Goal: Information Seeking & Learning: Learn about a topic

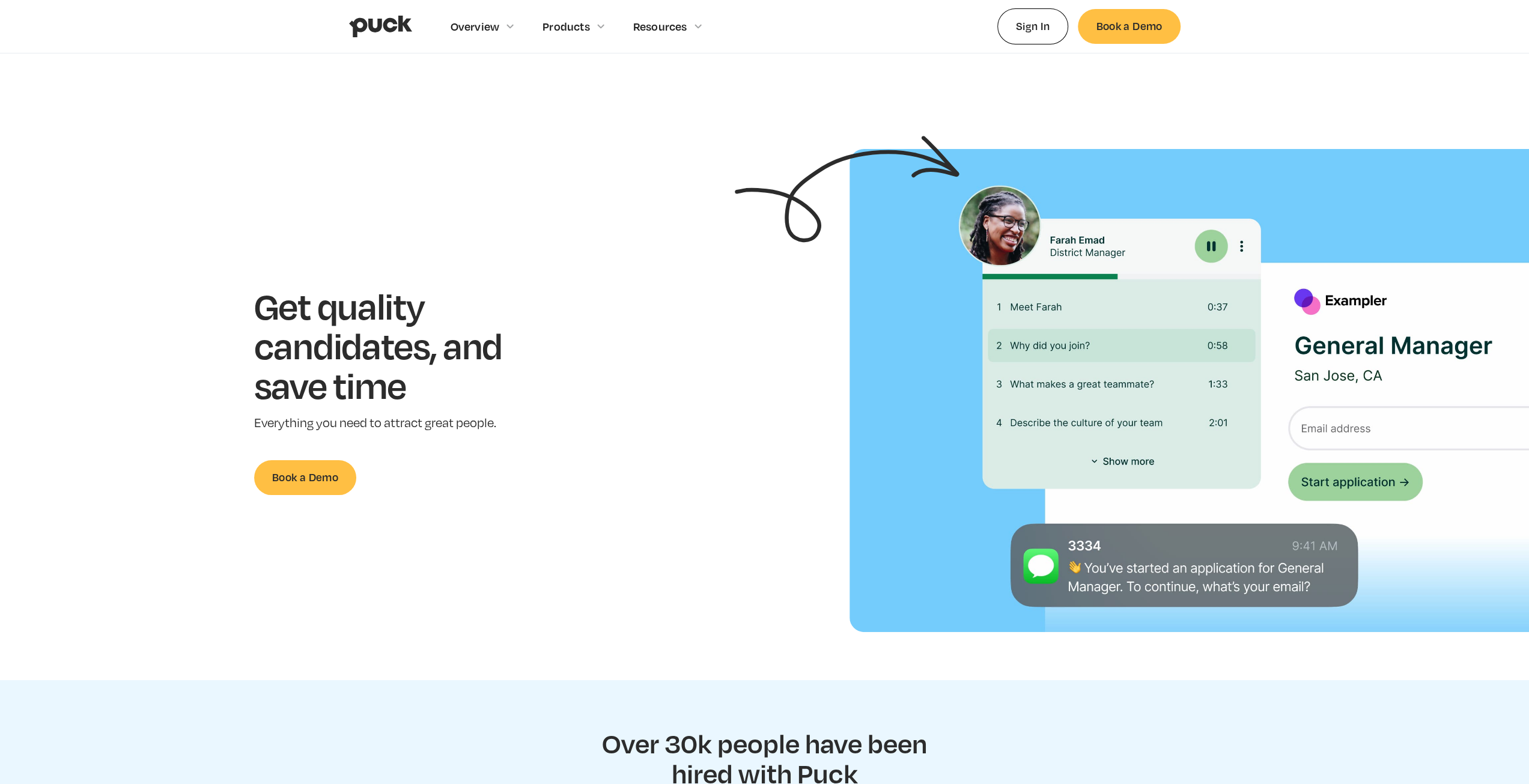
click at [709, 408] on div "Get quality candidates, and save time Everything you need to attract great peop…" at bounding box center [397, 390] width 755 height 208
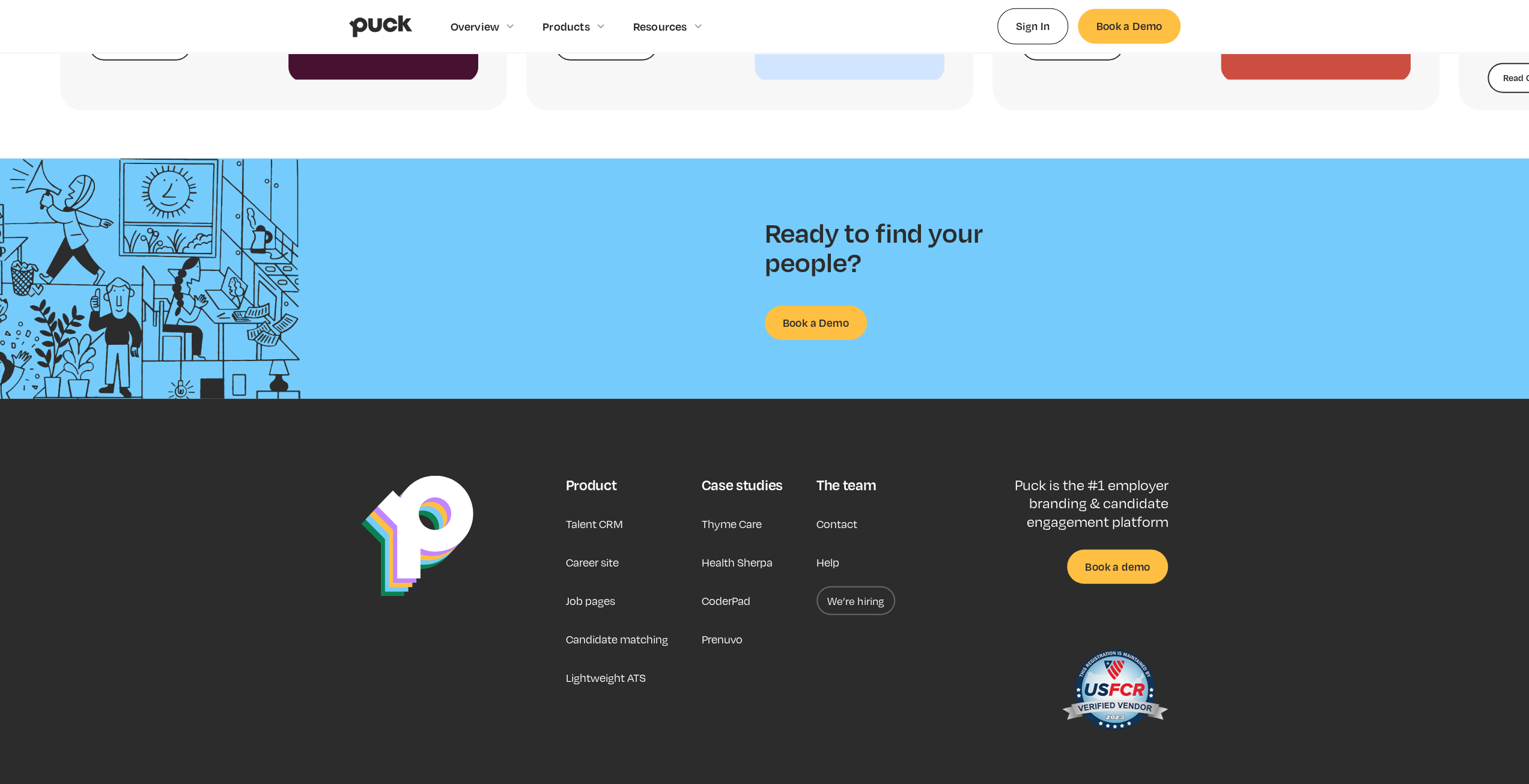
scroll to position [3086, 0]
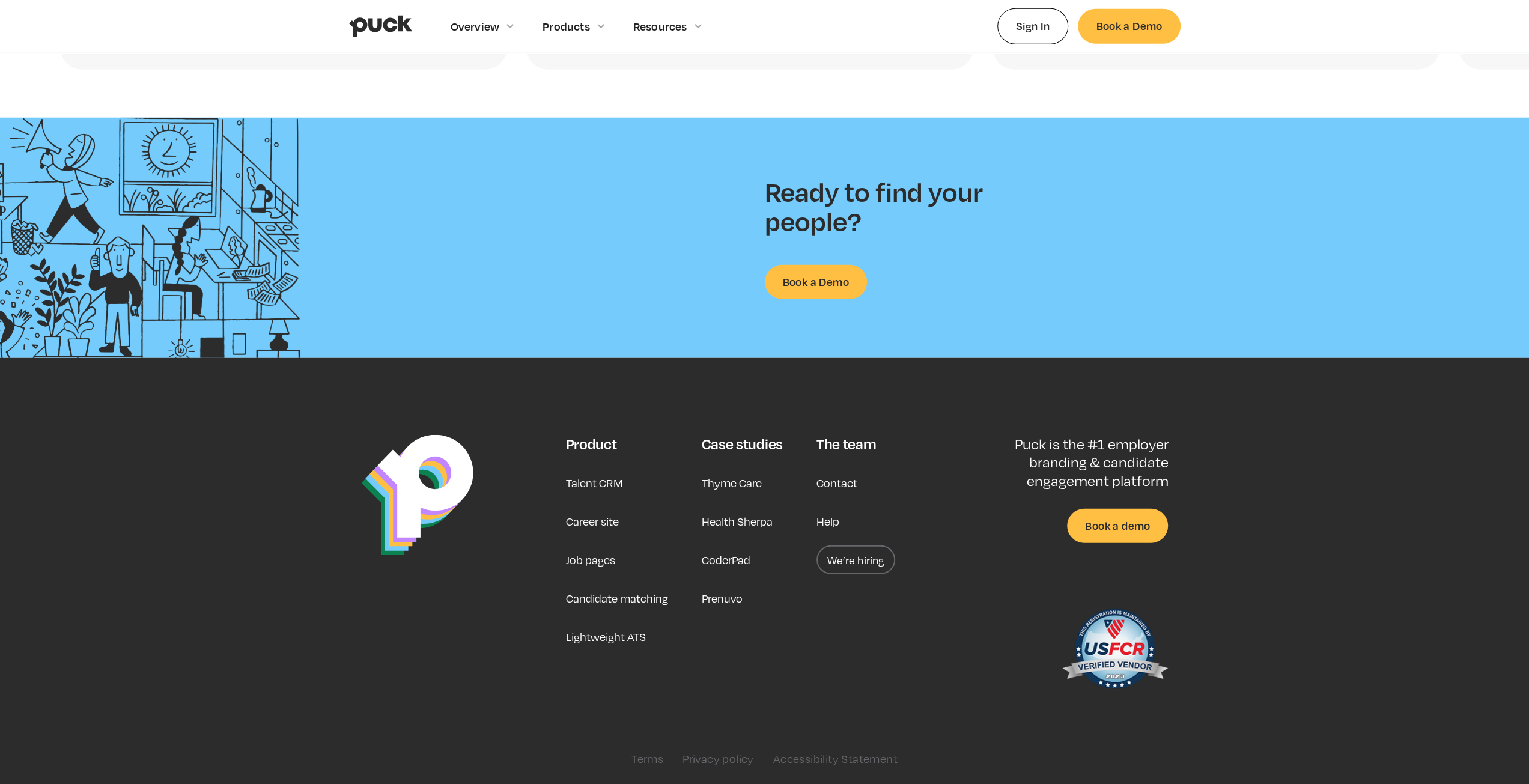
click at [586, 481] on link "Talent CRM" at bounding box center [594, 482] width 57 height 29
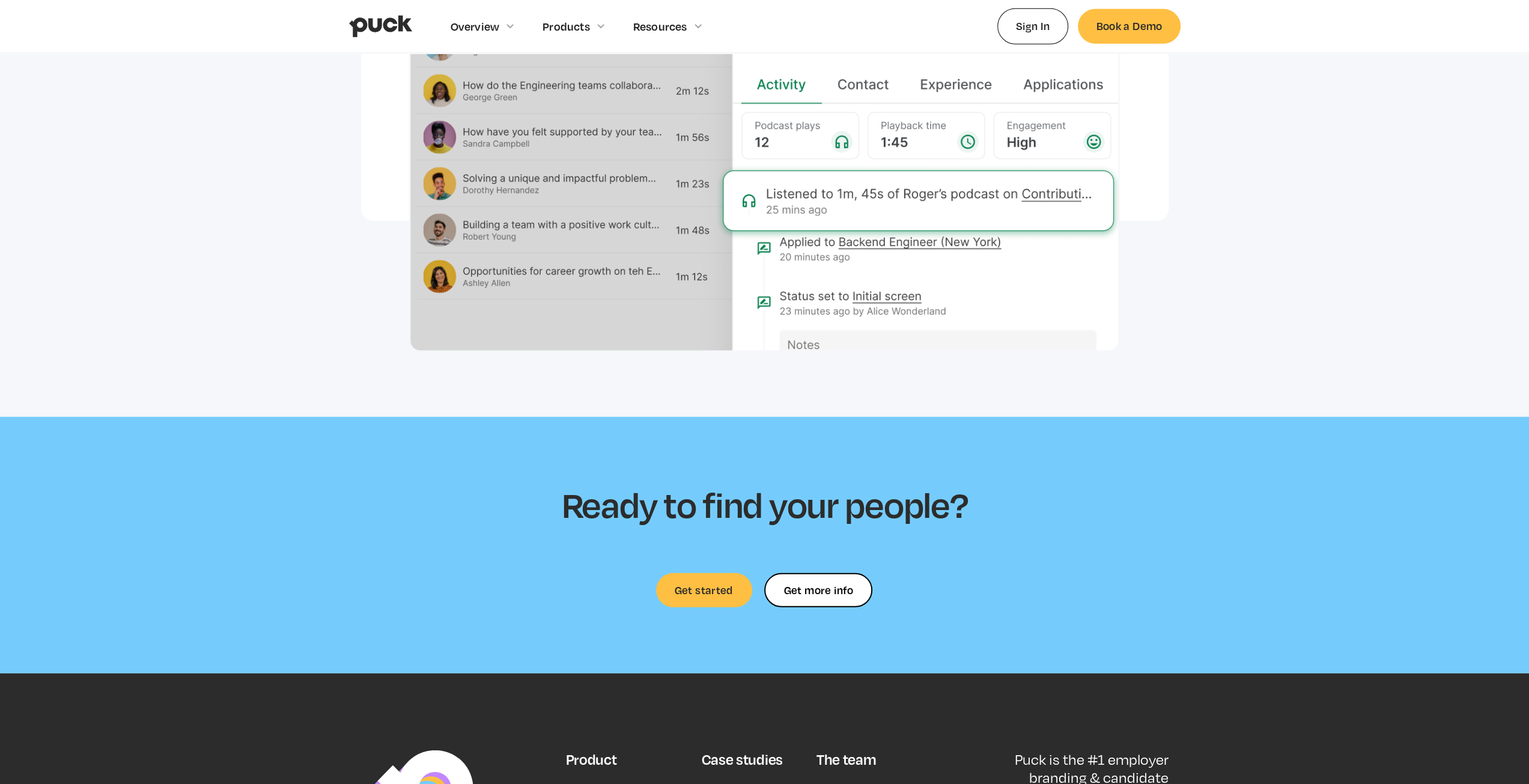
scroll to position [2945, 0]
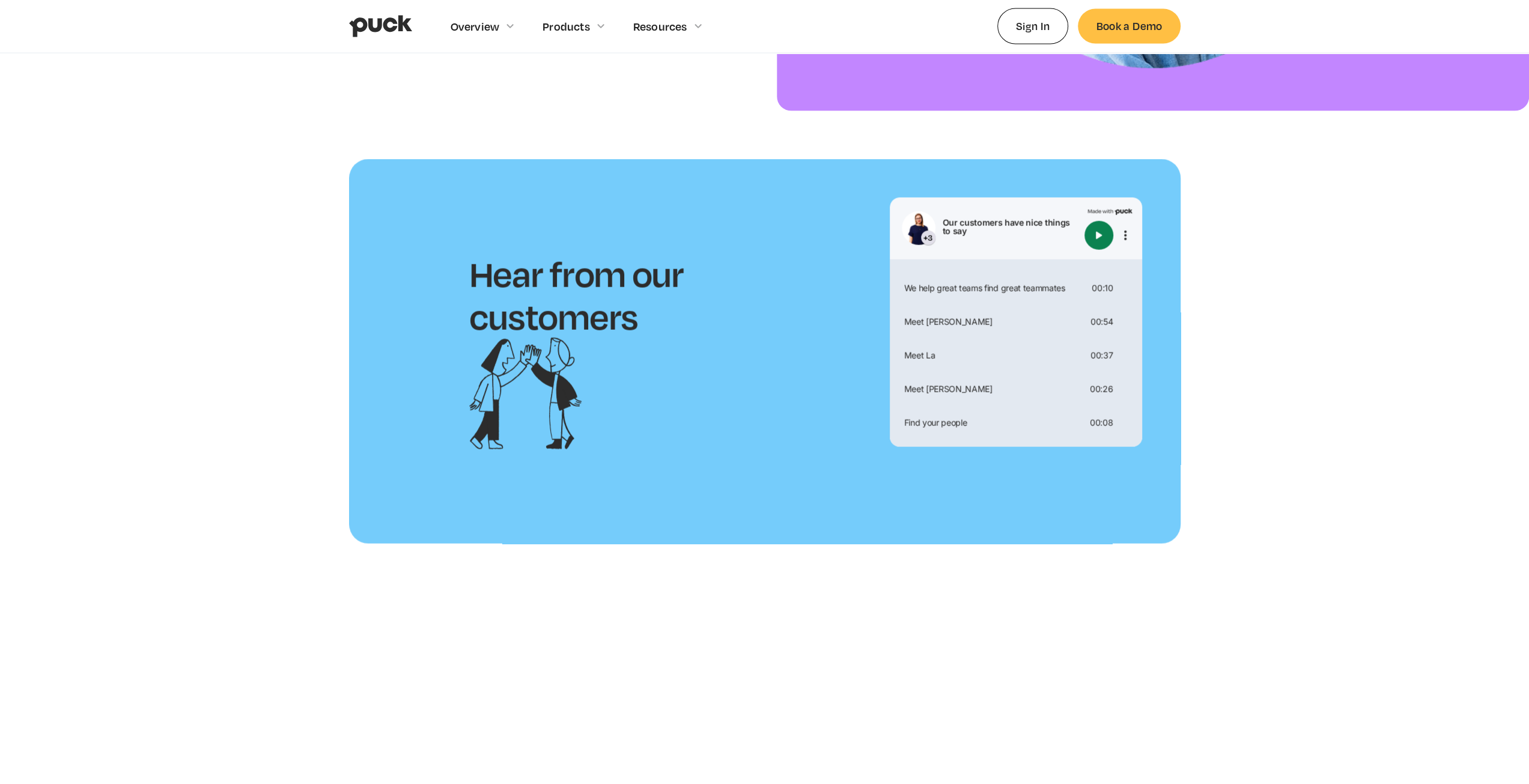
scroll to position [2523, 0]
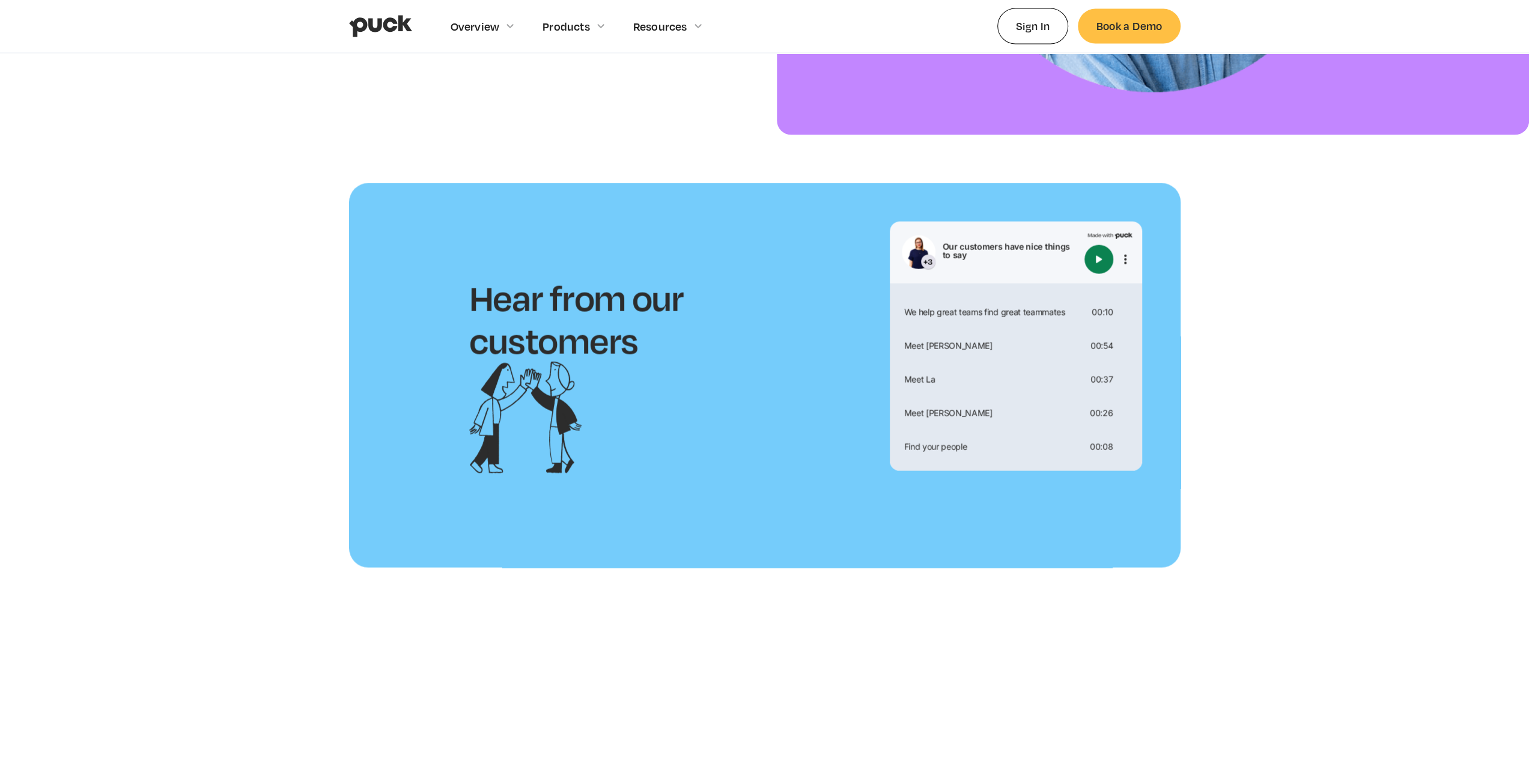
click at [1100, 265] on img "Play" at bounding box center [1099, 259] width 15 height 15
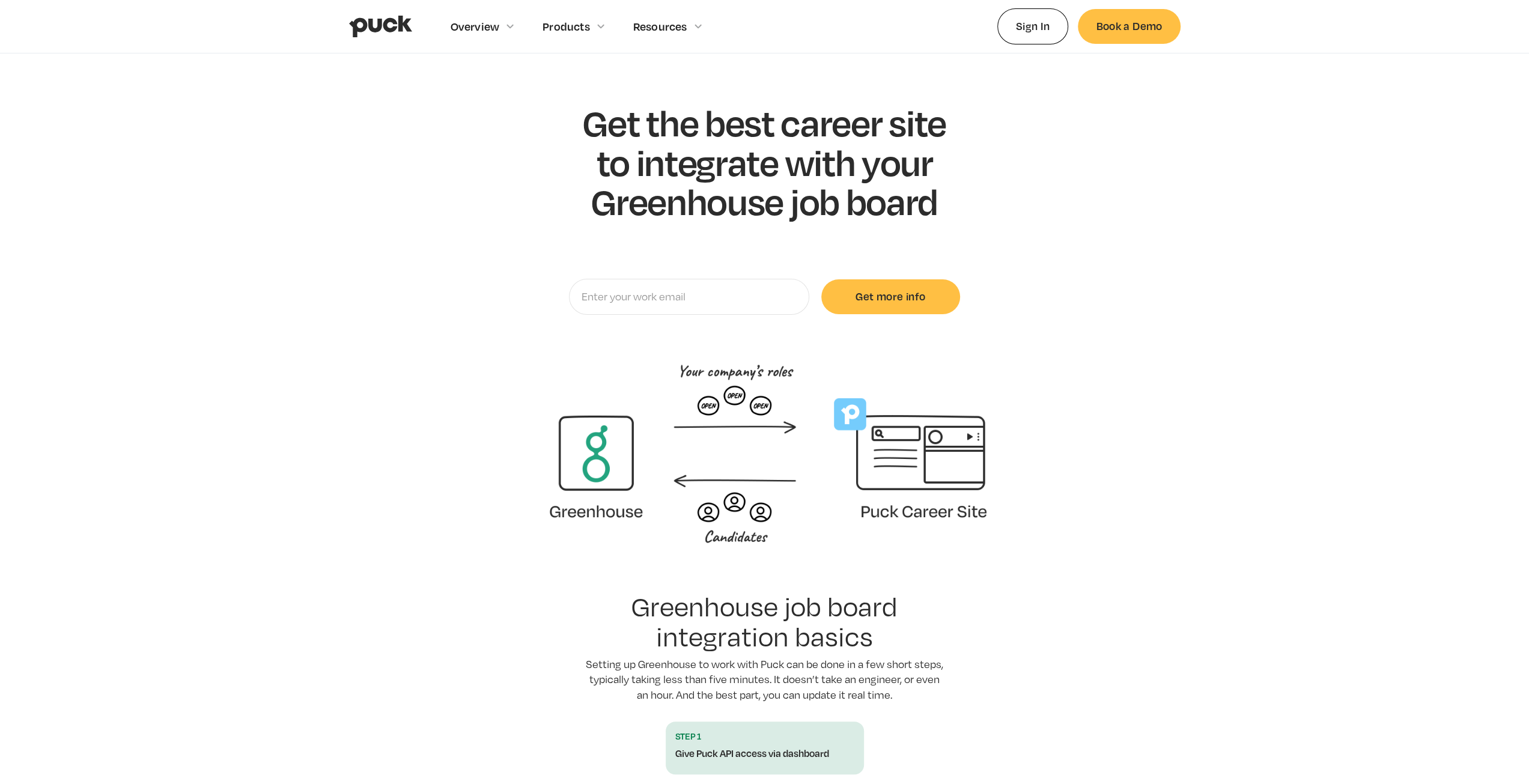
scroll to position [0, 0]
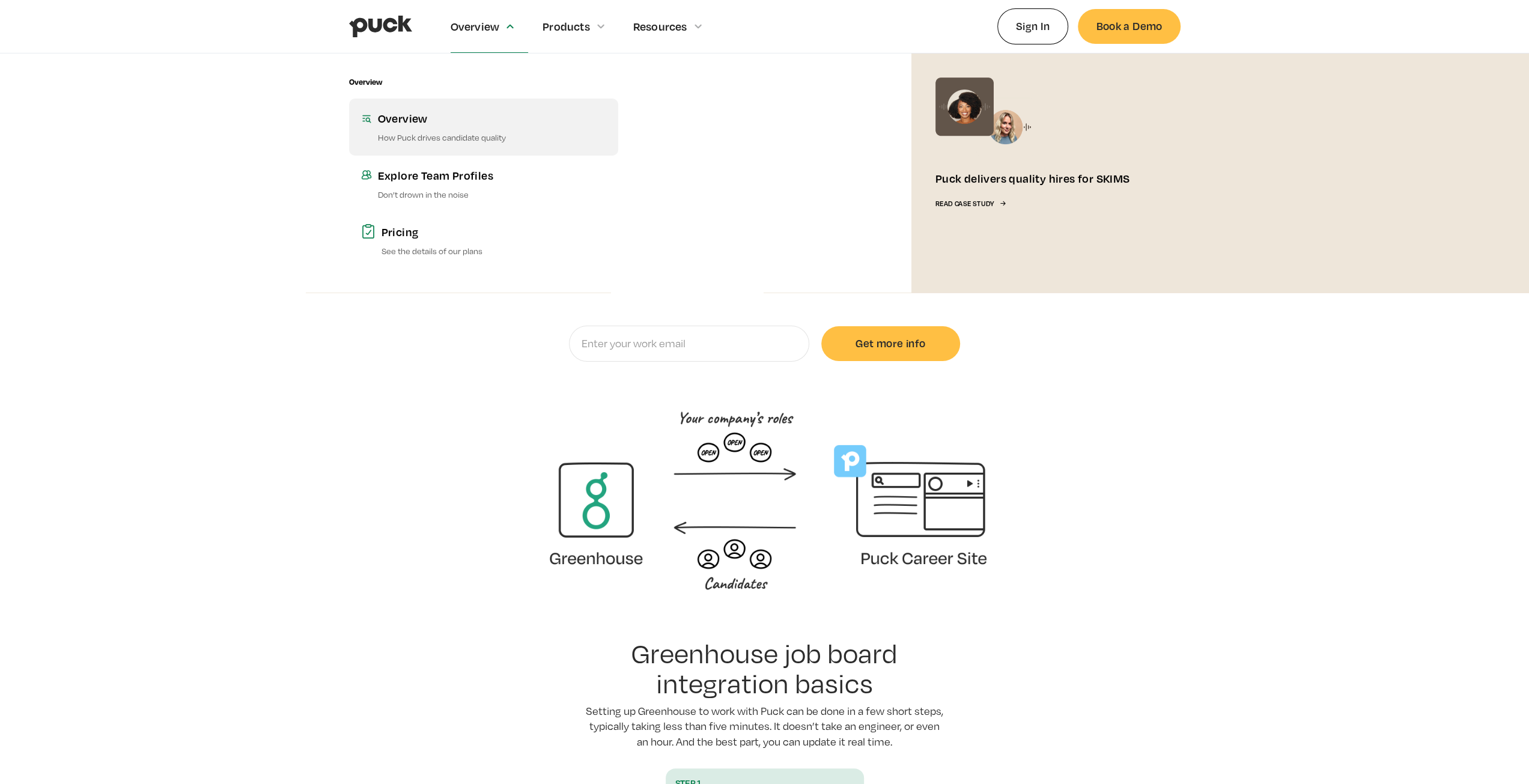
click at [417, 124] on div "Overview" at bounding box center [492, 118] width 228 height 15
type input "0.714480648648649"
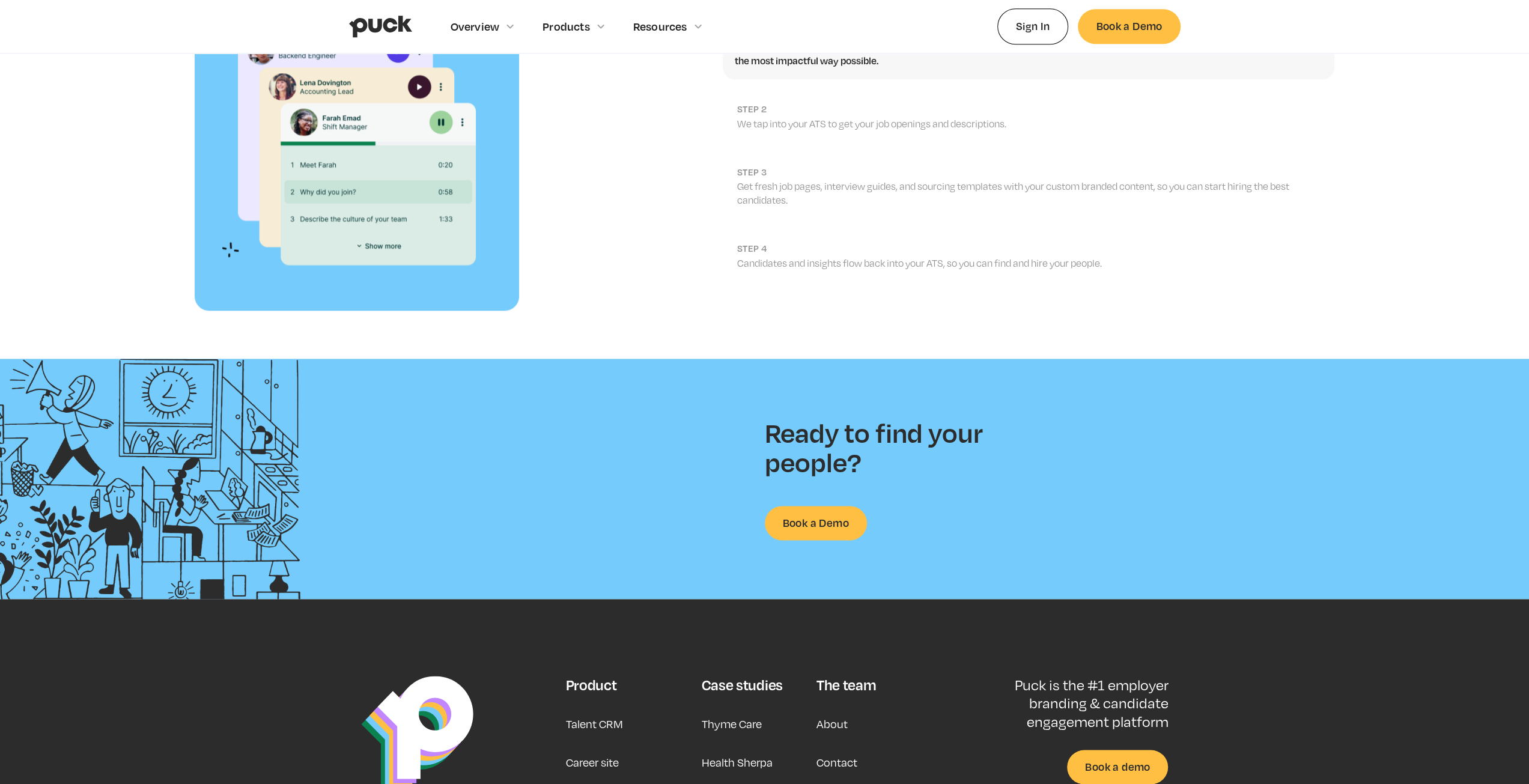
scroll to position [1501, 0]
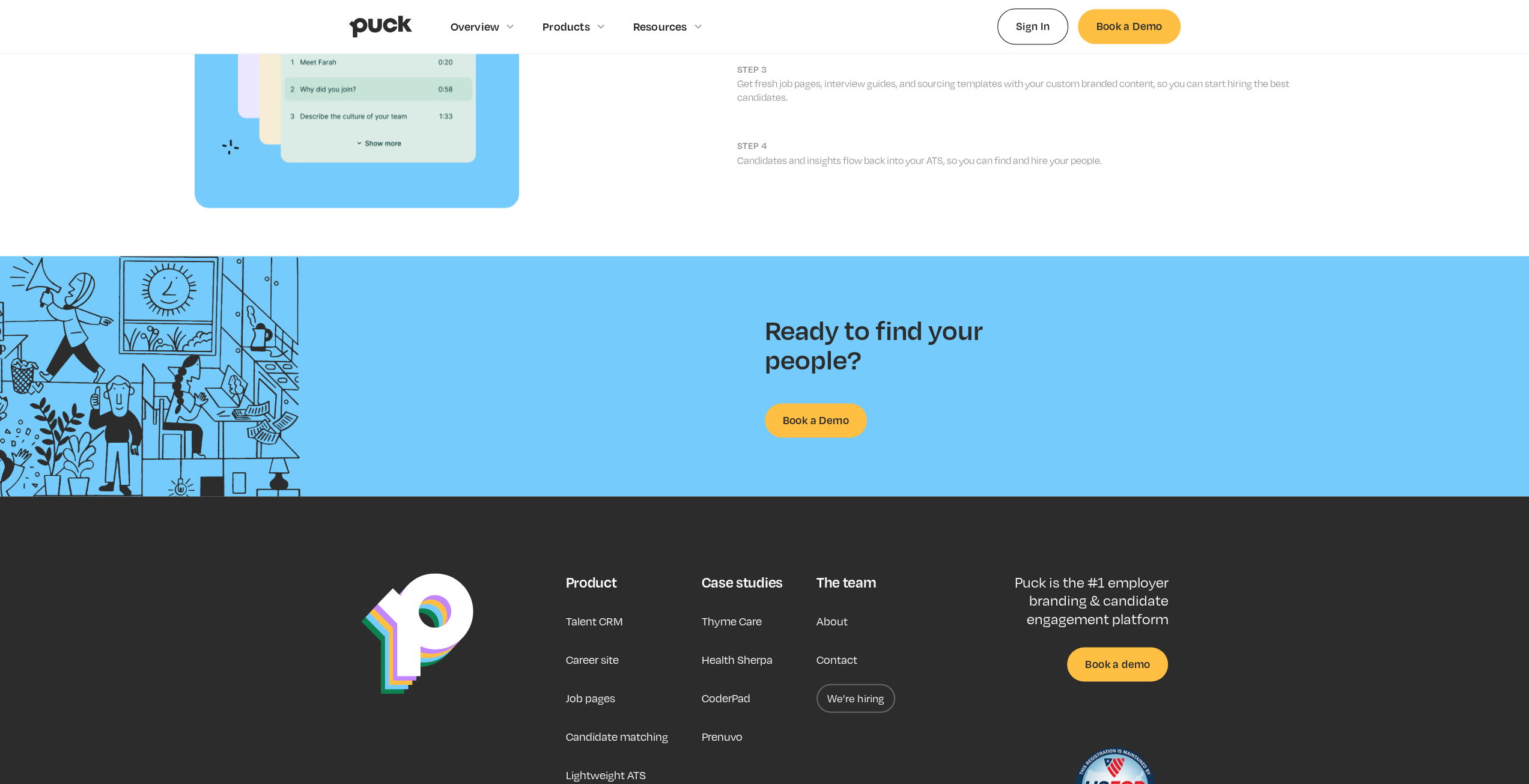
click at [747, 607] on link "Thyme Care" at bounding box center [731, 621] width 60 height 29
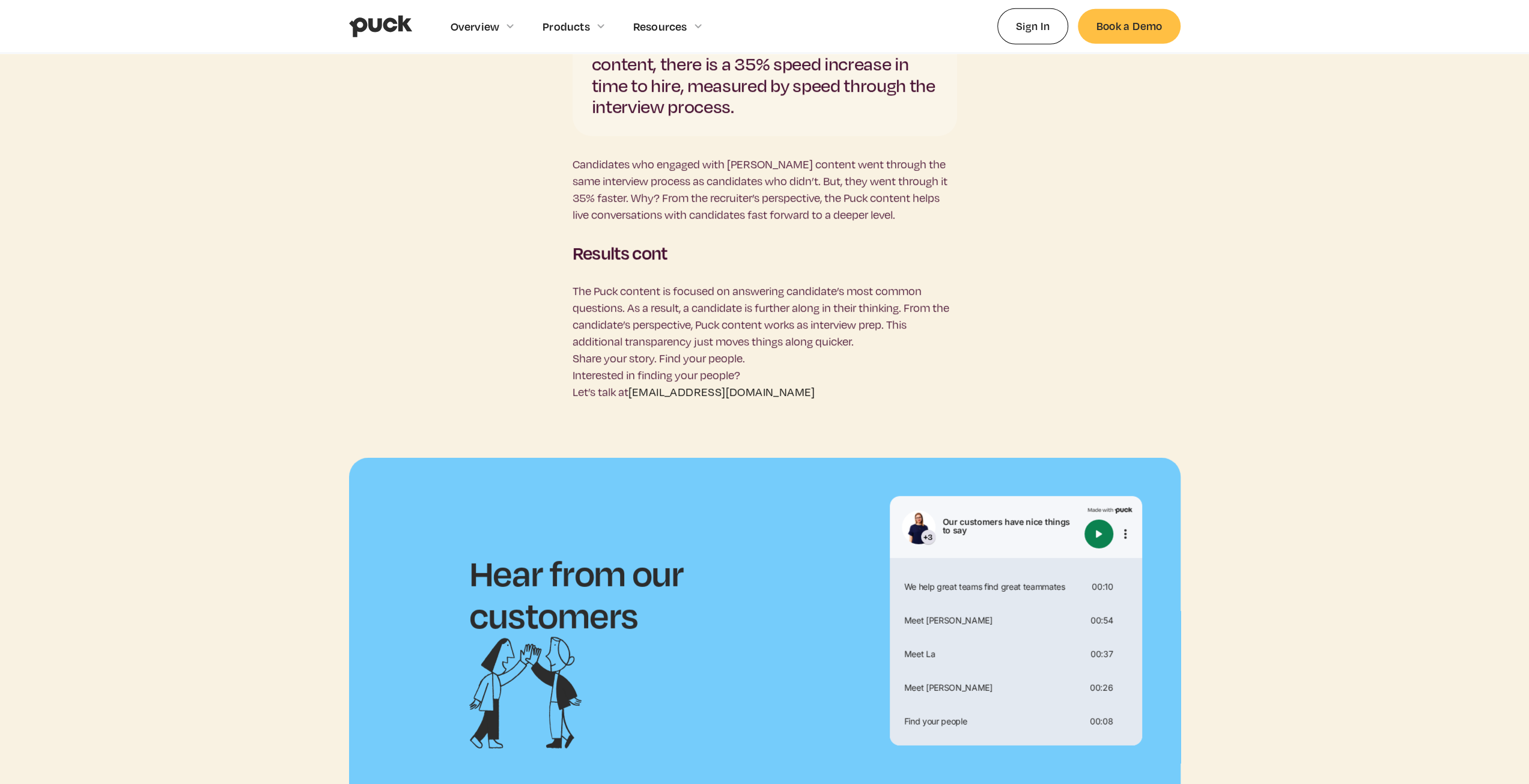
scroll to position [3063, 0]
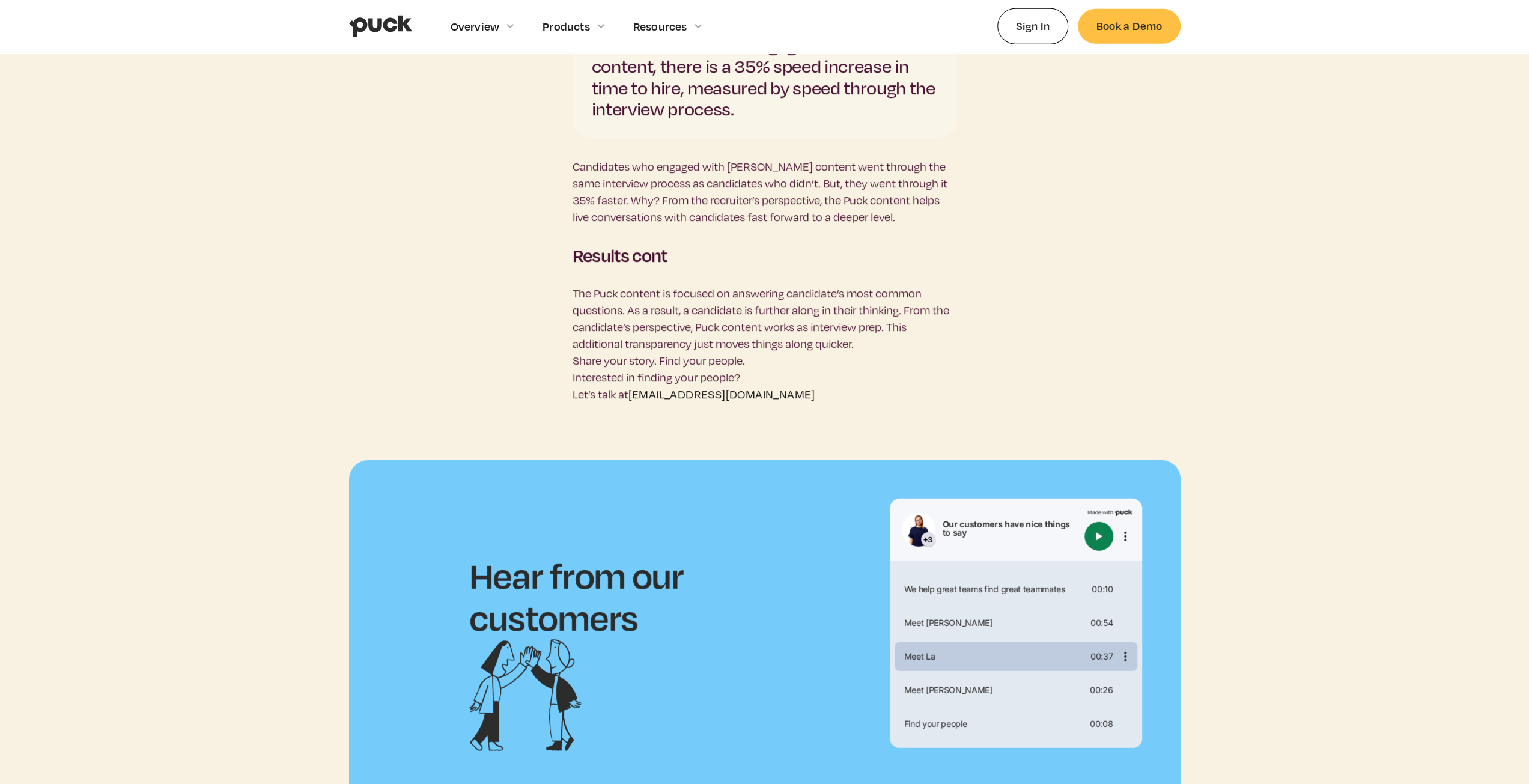
click at [1020, 642] on div "Meet La 00:37" at bounding box center [1016, 656] width 243 height 29
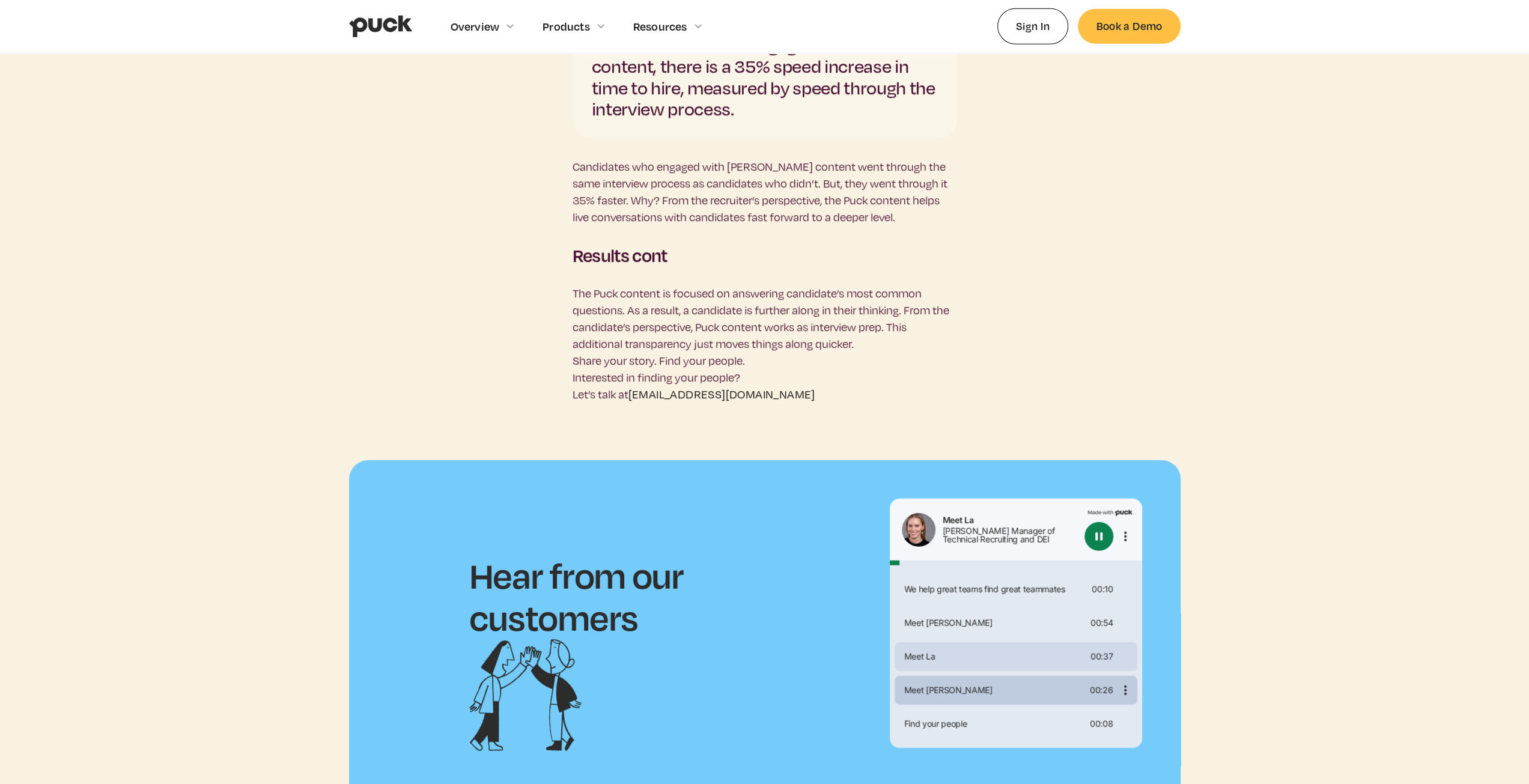
click at [982, 676] on div "Meet [PERSON_NAME] 00:26" at bounding box center [1016, 690] width 243 height 29
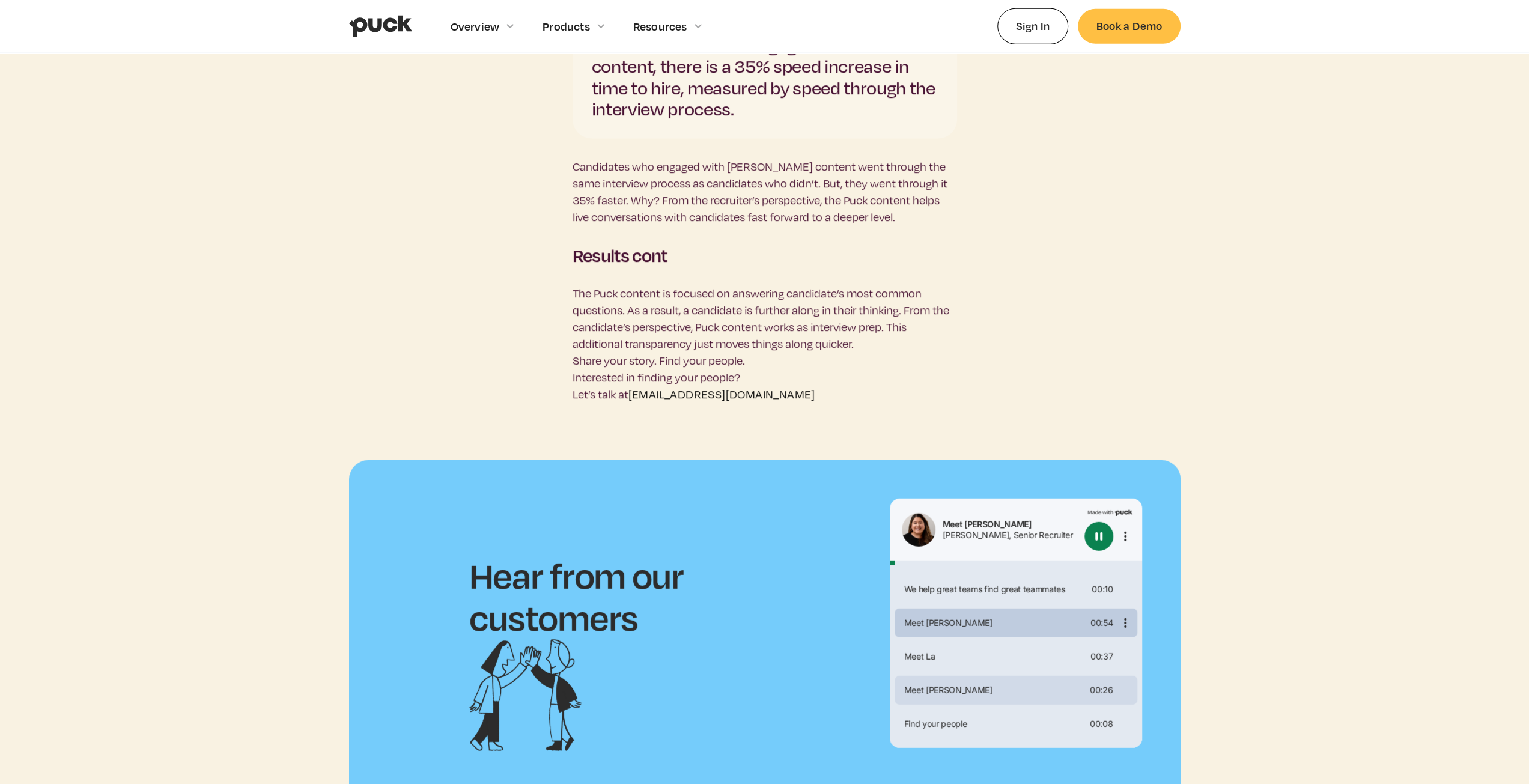
click at [997, 619] on div "Meet [PERSON_NAME]" at bounding box center [993, 623] width 187 height 9
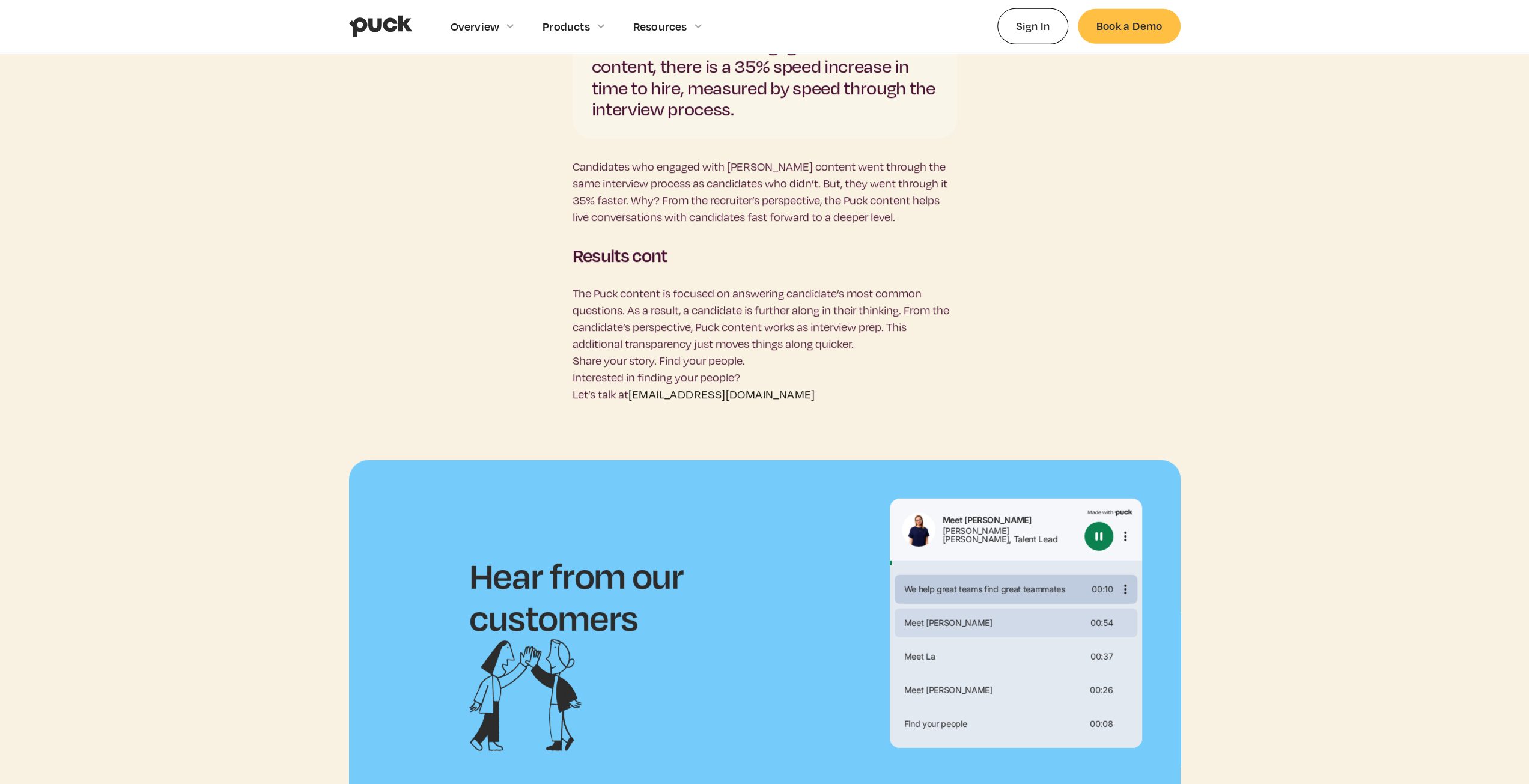
click at [996, 585] on div "We help great teams find great teammates" at bounding box center [993, 589] width 188 height 9
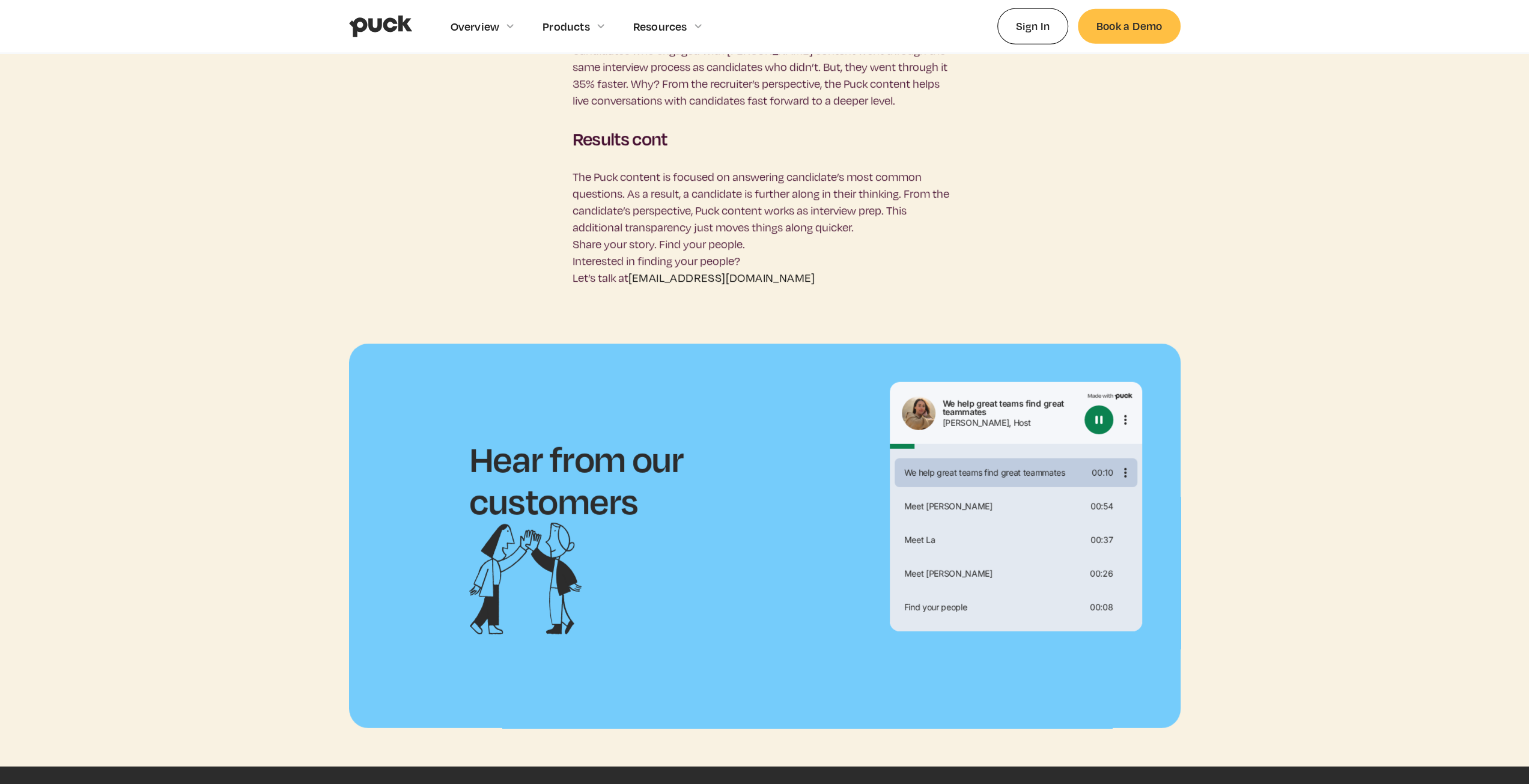
scroll to position [3183, 0]
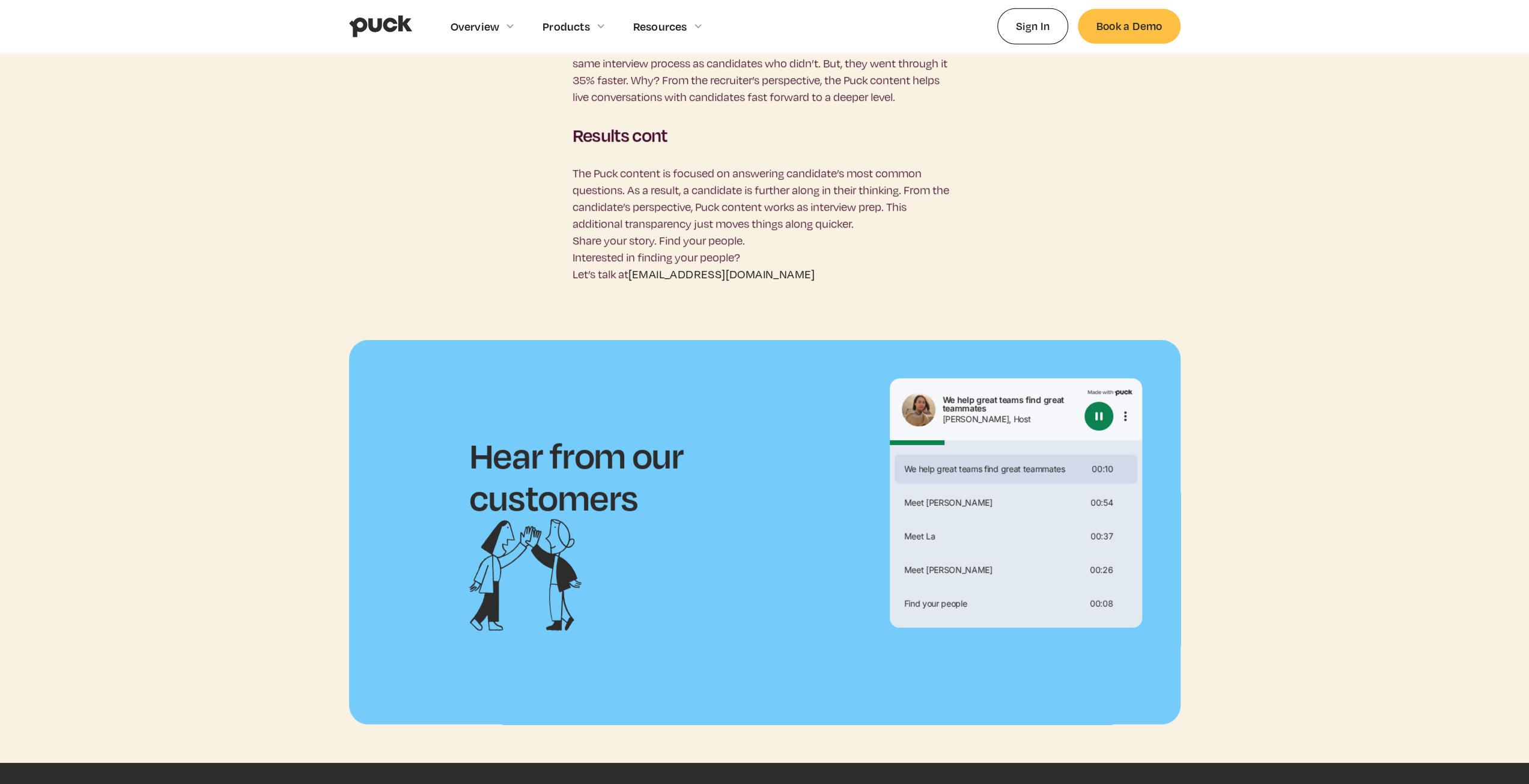
click at [1095, 402] on button "Pause" at bounding box center [1098, 416] width 29 height 29
type input "0.2470623"
